Goal: Check status: Check status

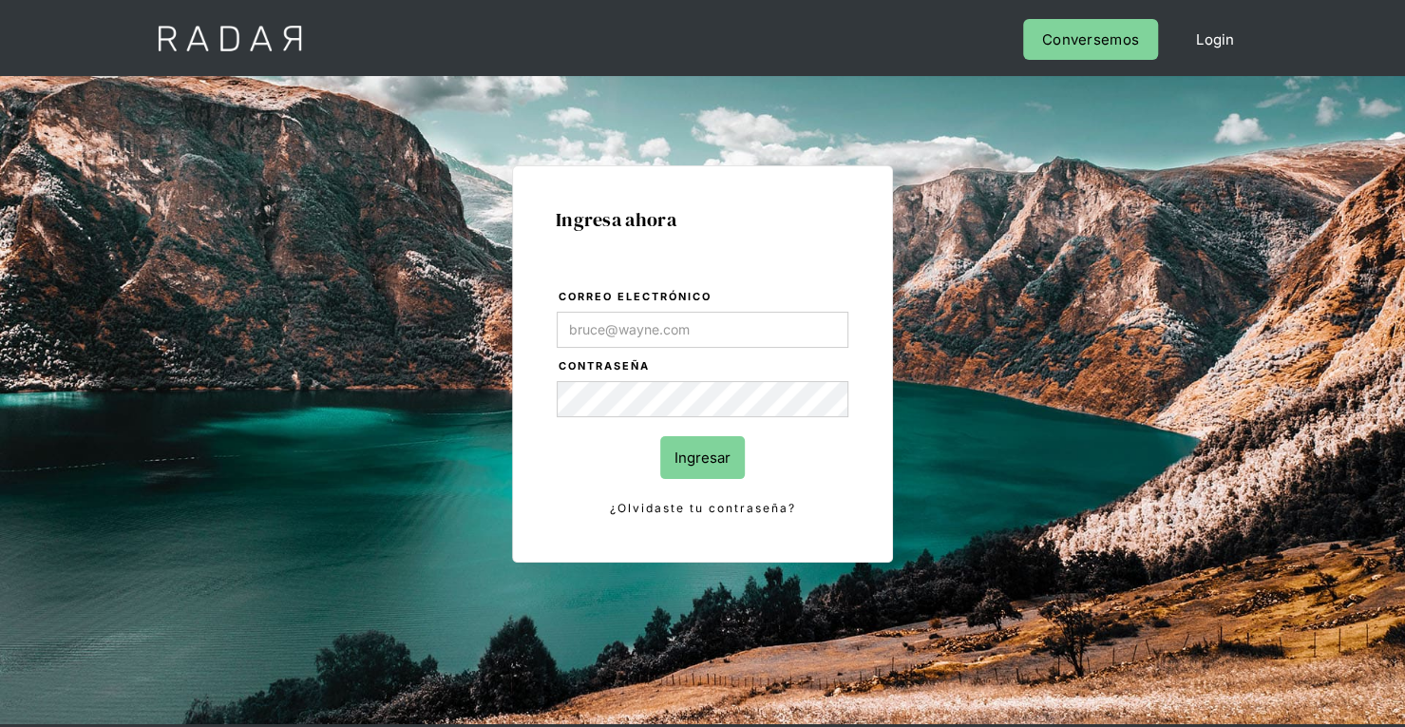
type input "[PERSON_NAME][EMAIL_ADDRESS][PERSON_NAME][DOMAIN_NAME]"
click at [714, 458] on input "Ingresar" at bounding box center [702, 457] width 85 height 43
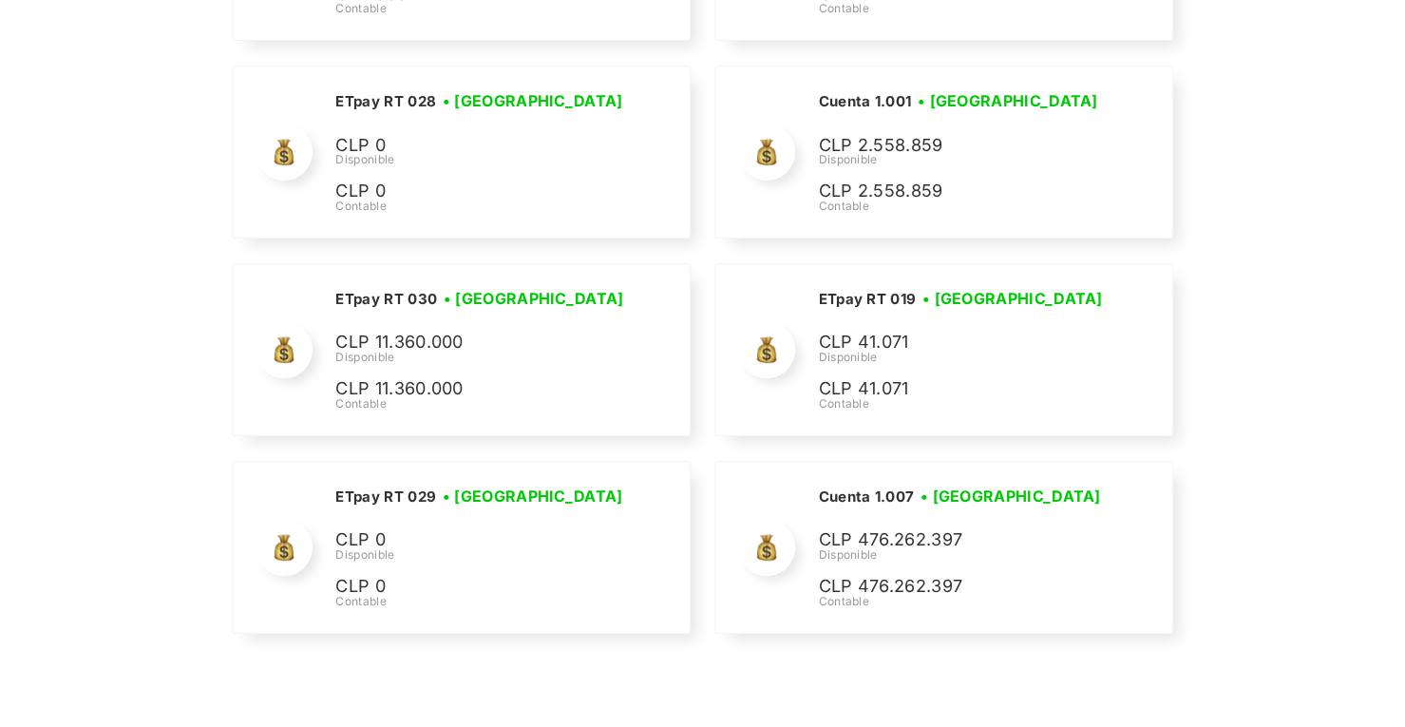
scroll to position [4423, 0]
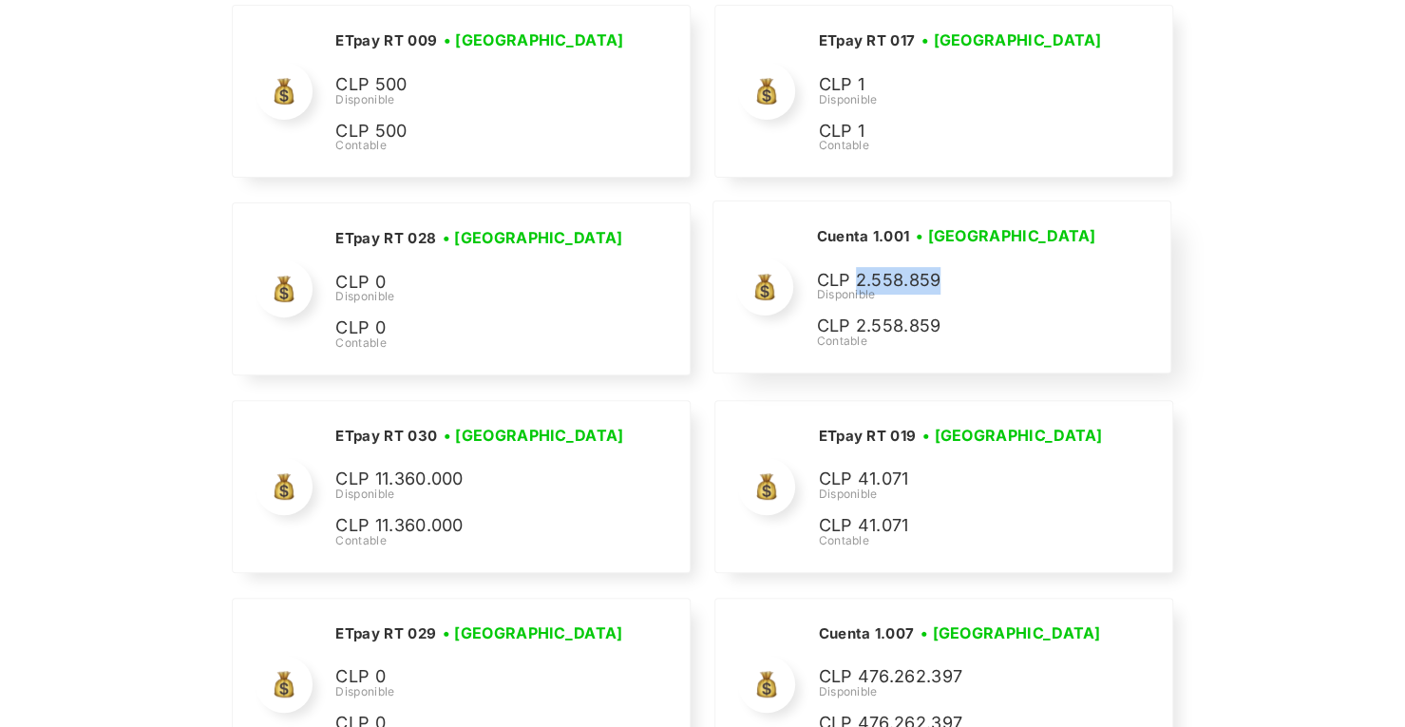
drag, startPoint x: 936, startPoint y: 263, endPoint x: 854, endPoint y: 258, distance: 81.8
click at [0, 0] on p "CLP 2.558.859" at bounding box center [0, 0] width 0 height 0
copy p "2.558.859"
